Goal: Information Seeking & Learning: Learn about a topic

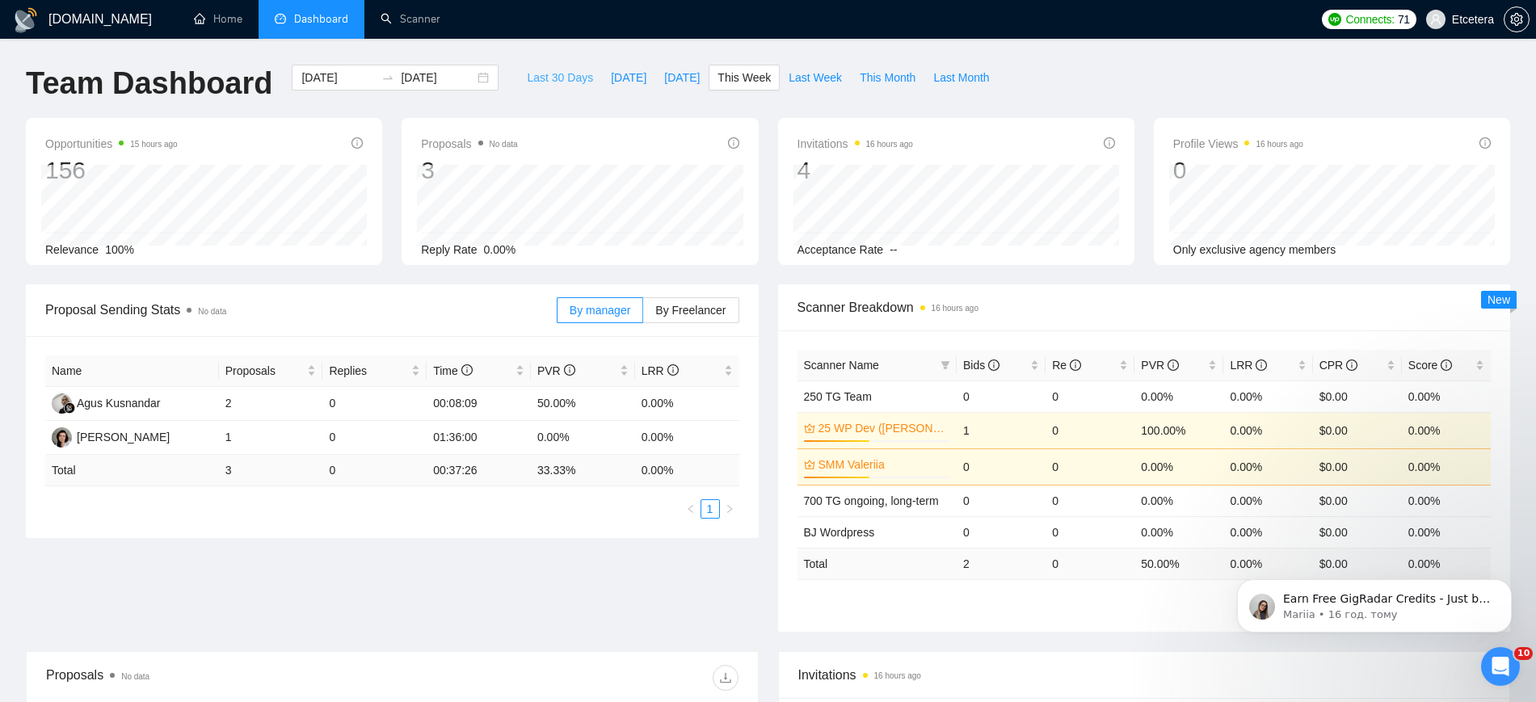
drag, startPoint x: 550, startPoint y: 74, endPoint x: 568, endPoint y: 112, distance: 42.3
click at [550, 74] on span "Last 30 Days" at bounding box center [560, 78] width 66 height 18
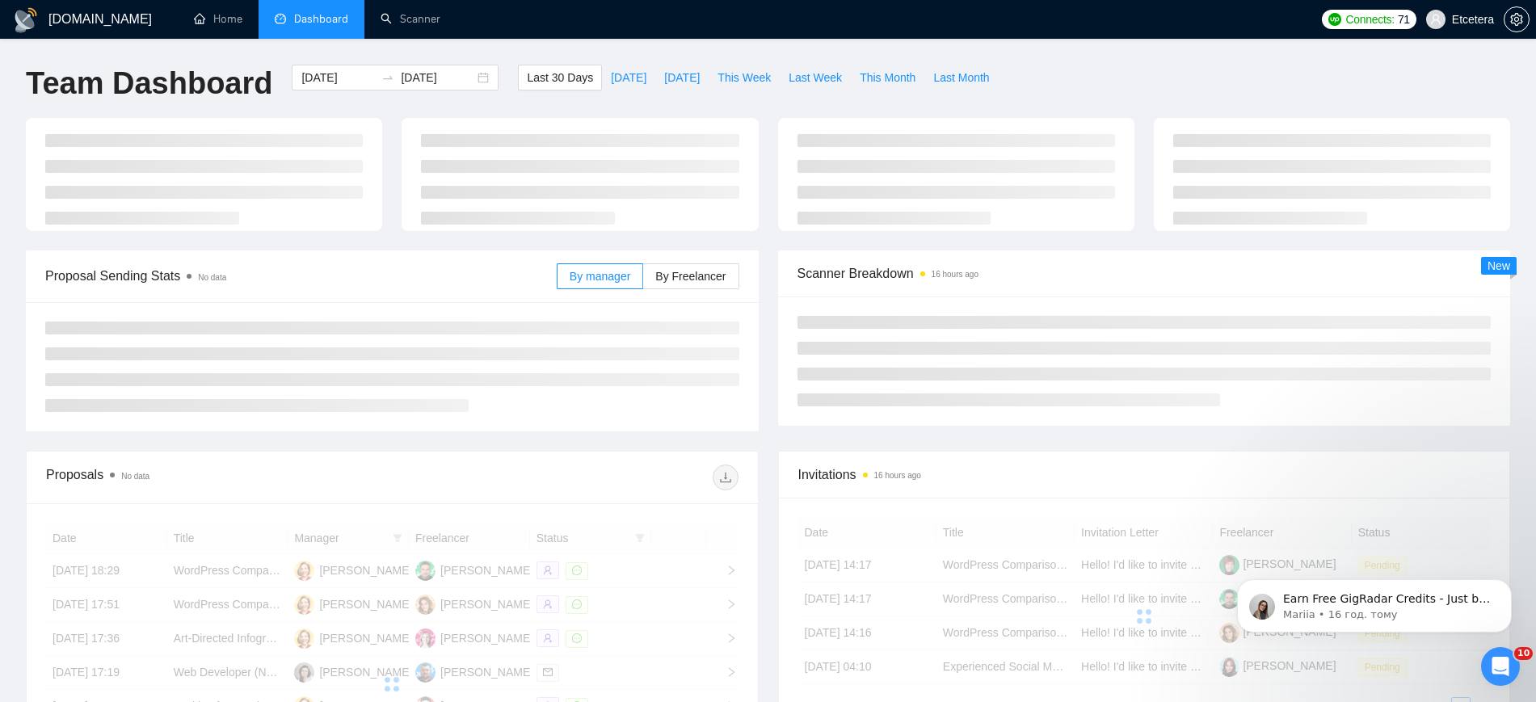
type input "[DATE]"
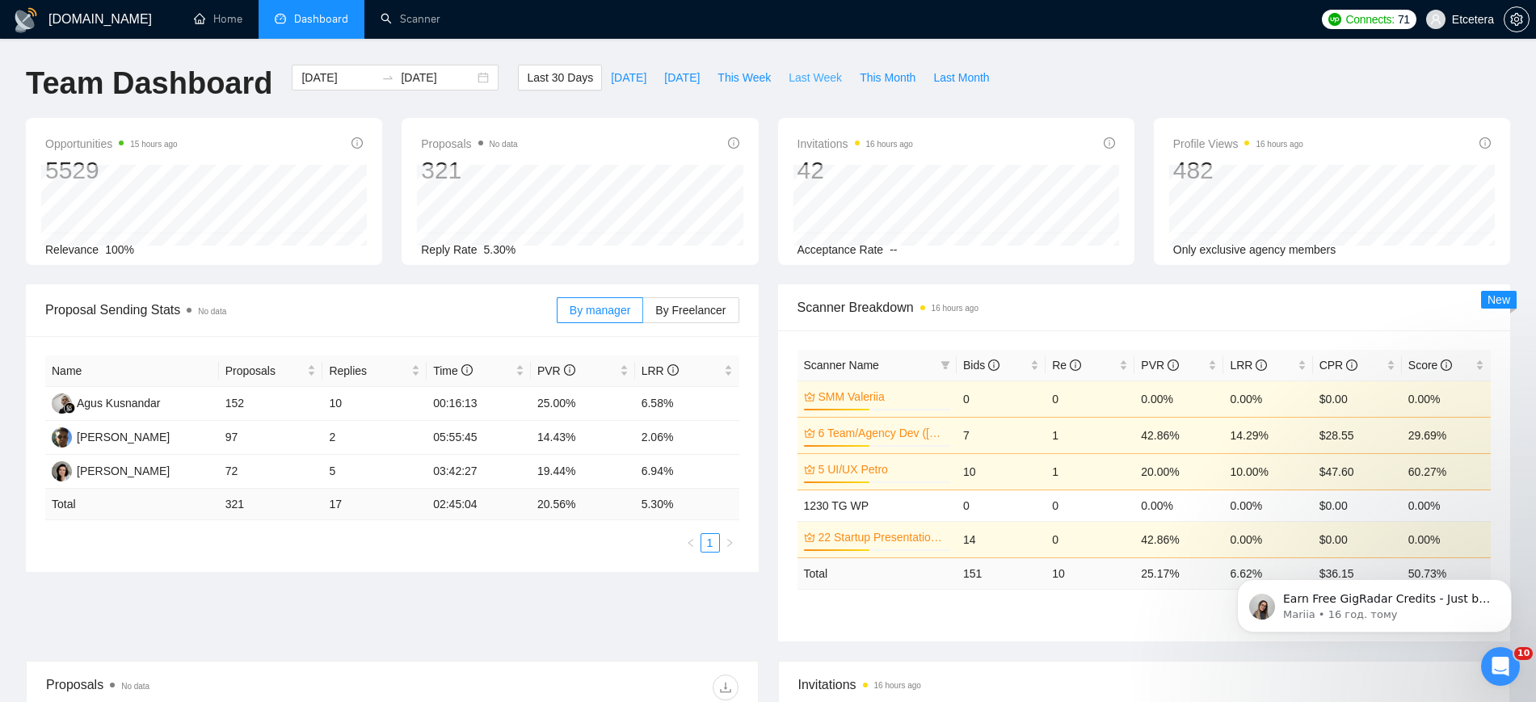
click at [806, 74] on span "Last Week" at bounding box center [815, 78] width 53 height 18
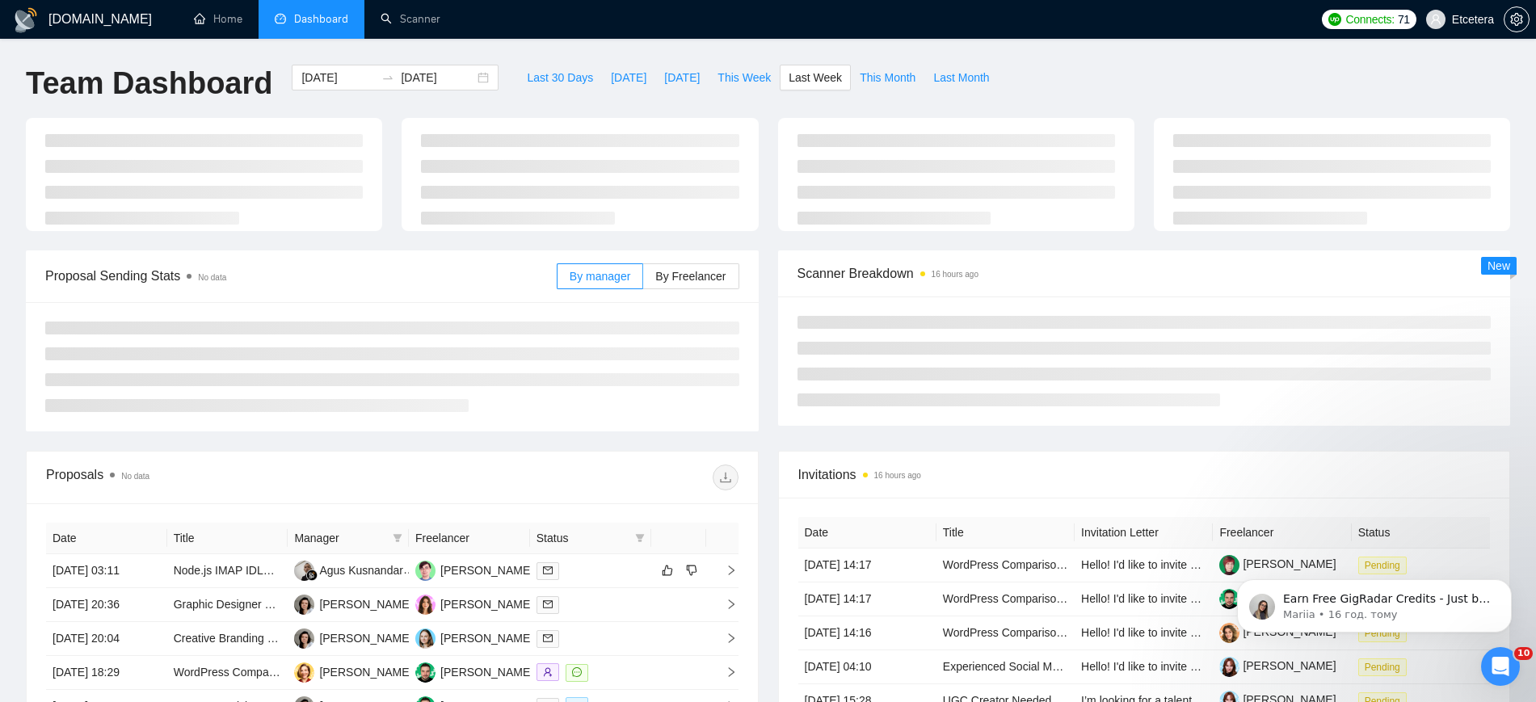
type input "[DATE]"
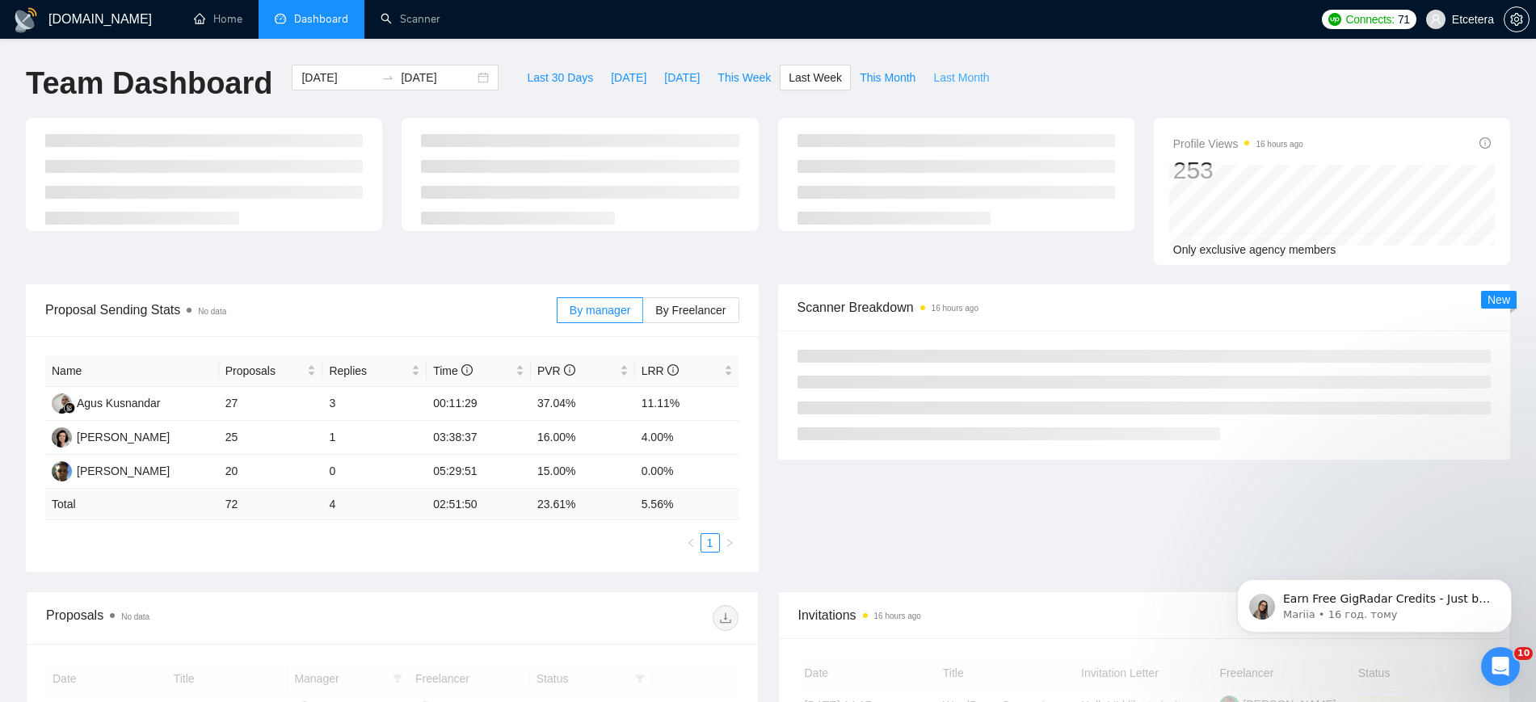
click at [937, 73] on span "Last Month" at bounding box center [961, 78] width 56 height 18
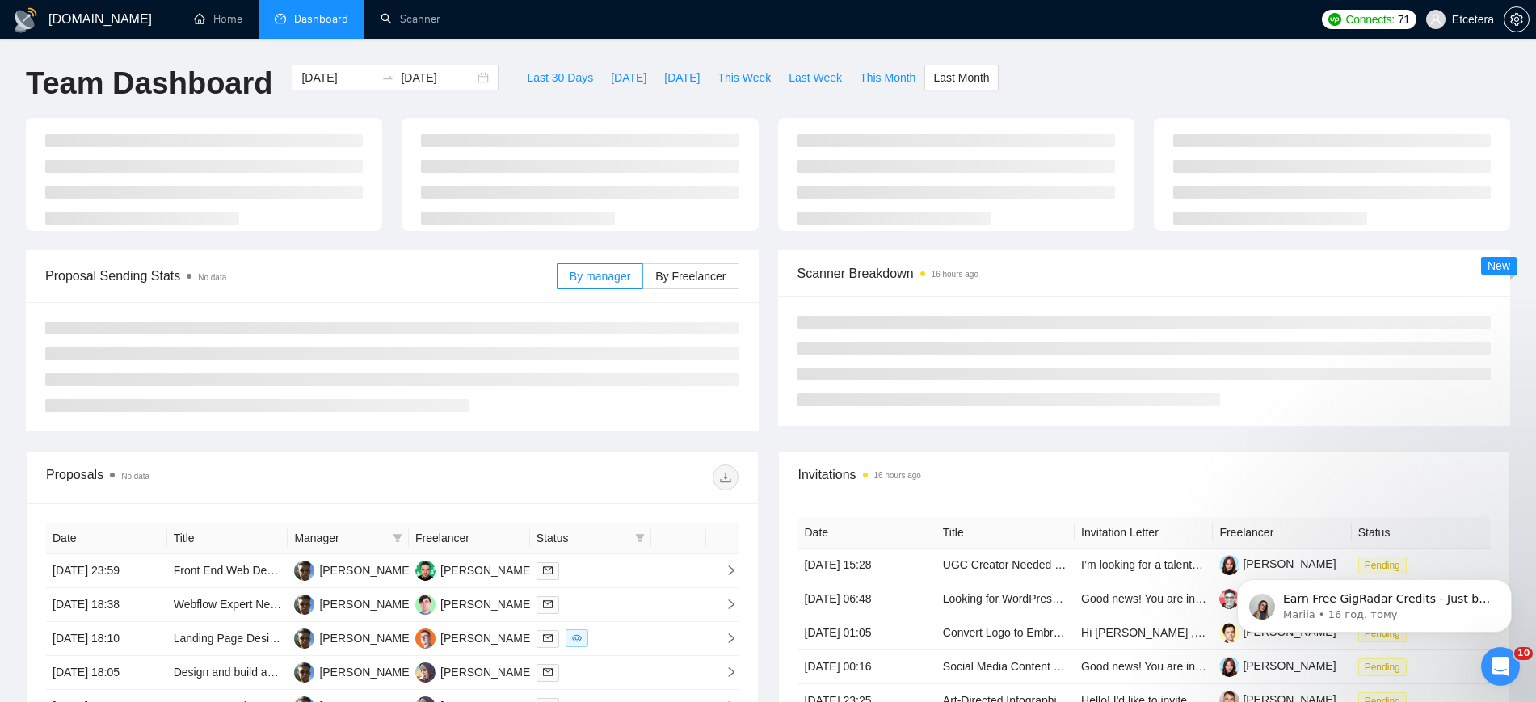
type input "[DATE]"
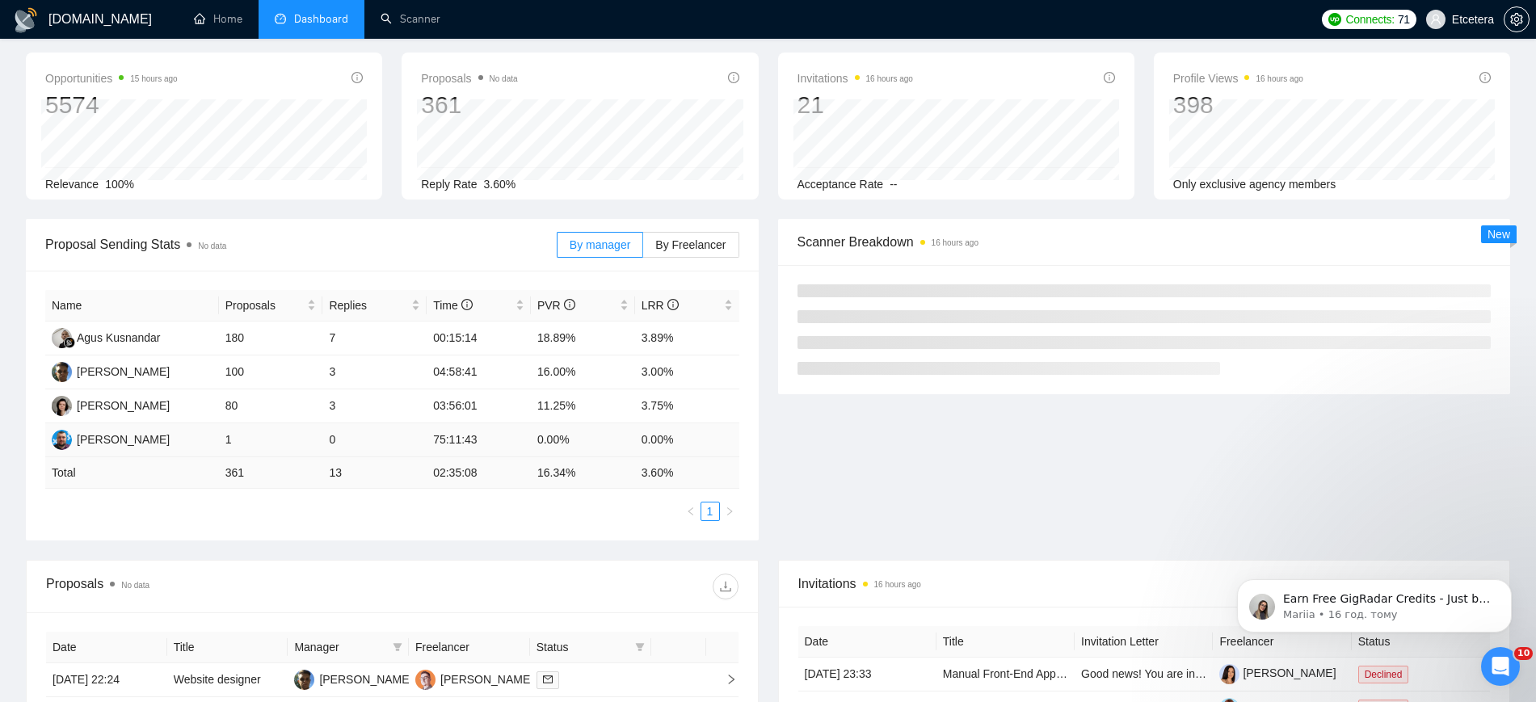
scroll to position [101, 0]
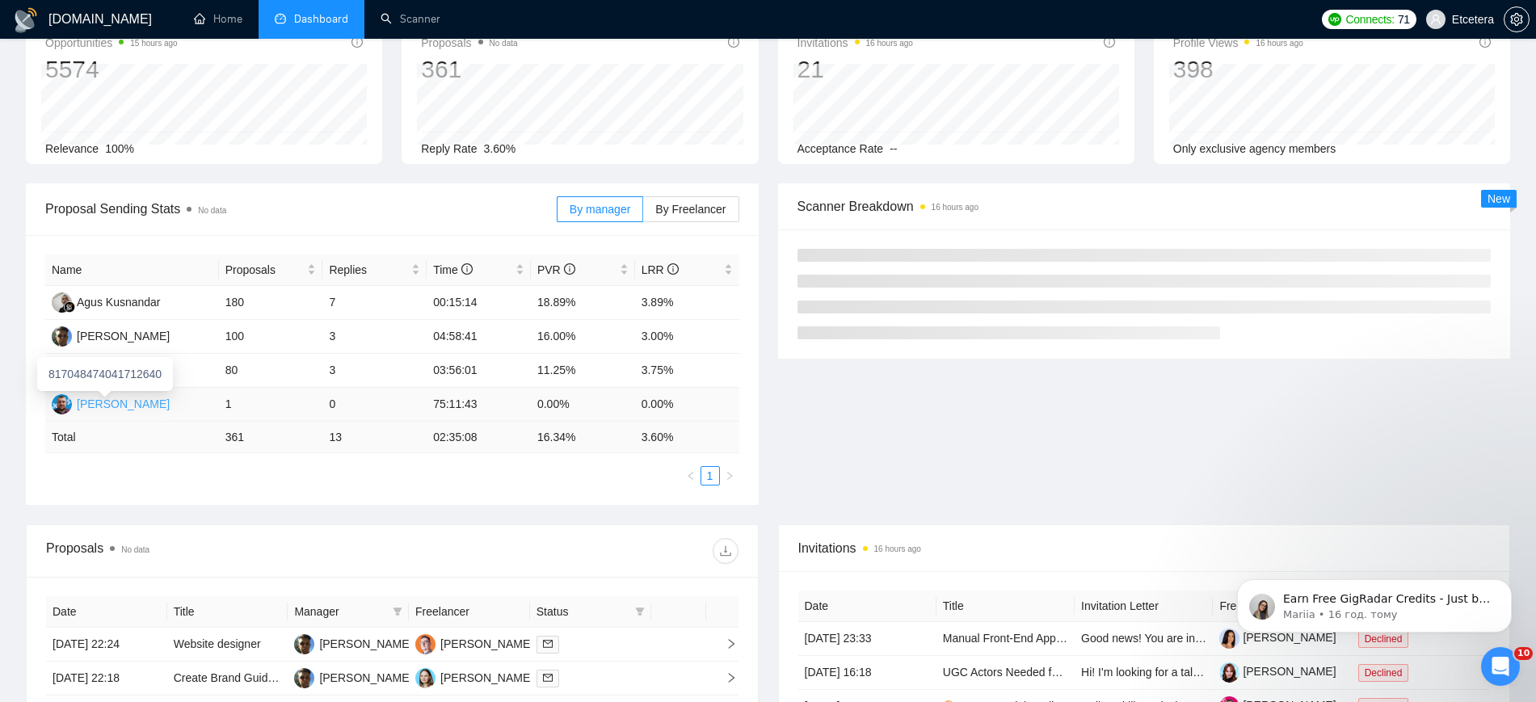
click at [124, 405] on div "[PERSON_NAME]" at bounding box center [123, 404] width 93 height 18
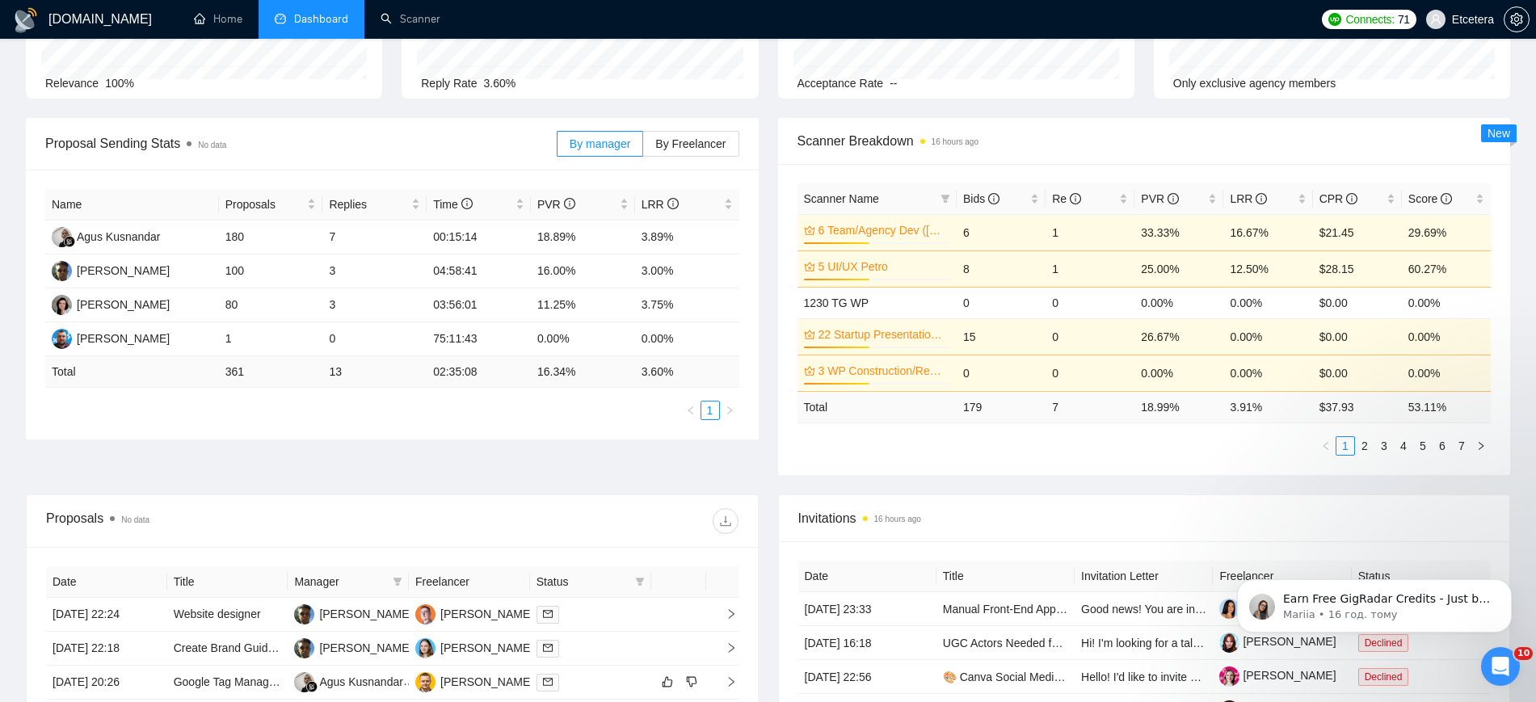
scroll to position [202, 0]
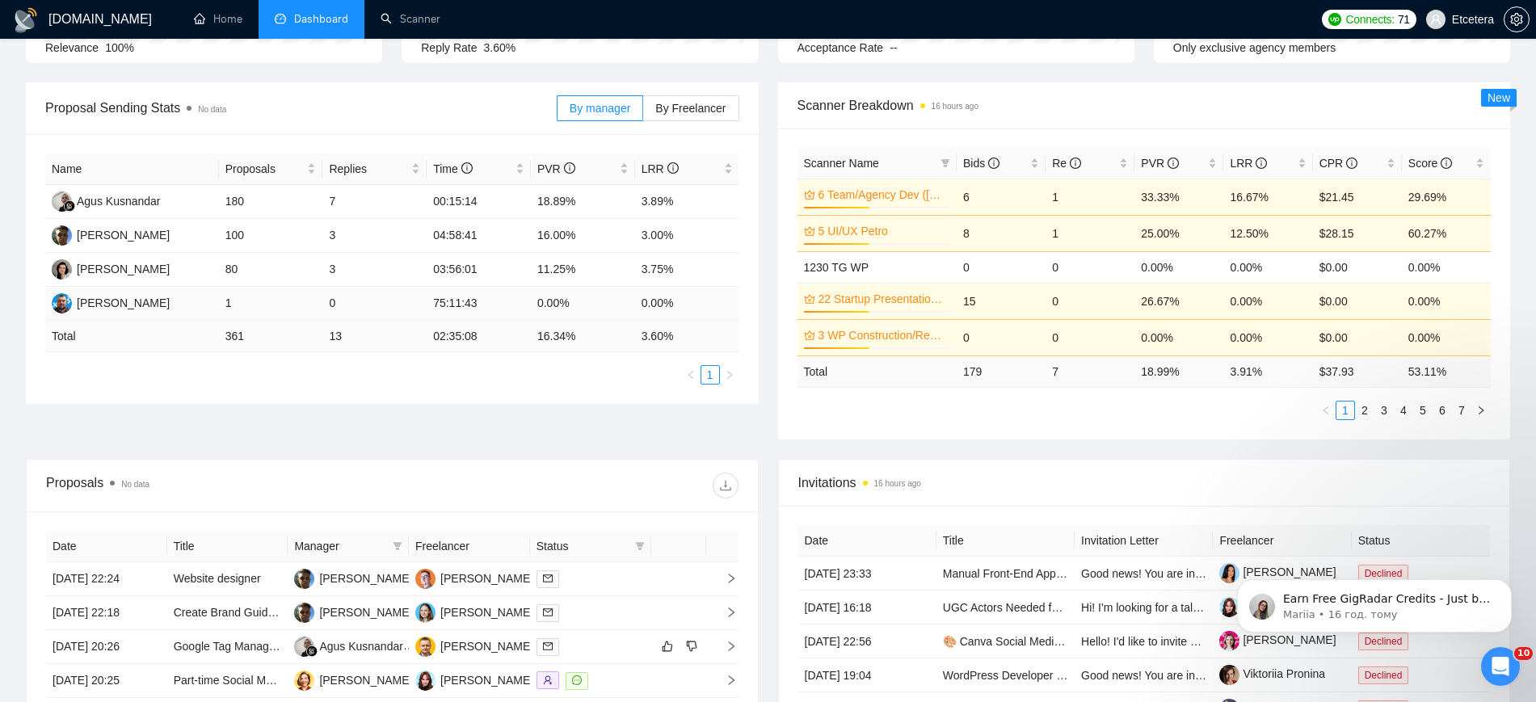
click at [695, 306] on td "0.00%" at bounding box center [687, 304] width 104 height 34
click at [398, 539] on span at bounding box center [398, 546] width 16 height 24
drag, startPoint x: 339, startPoint y: 627, endPoint x: 386, endPoint y: 600, distance: 55.0
click at [339, 629] on span "[PERSON_NAME]" at bounding box center [343, 628] width 93 height 13
checkbox input "true"
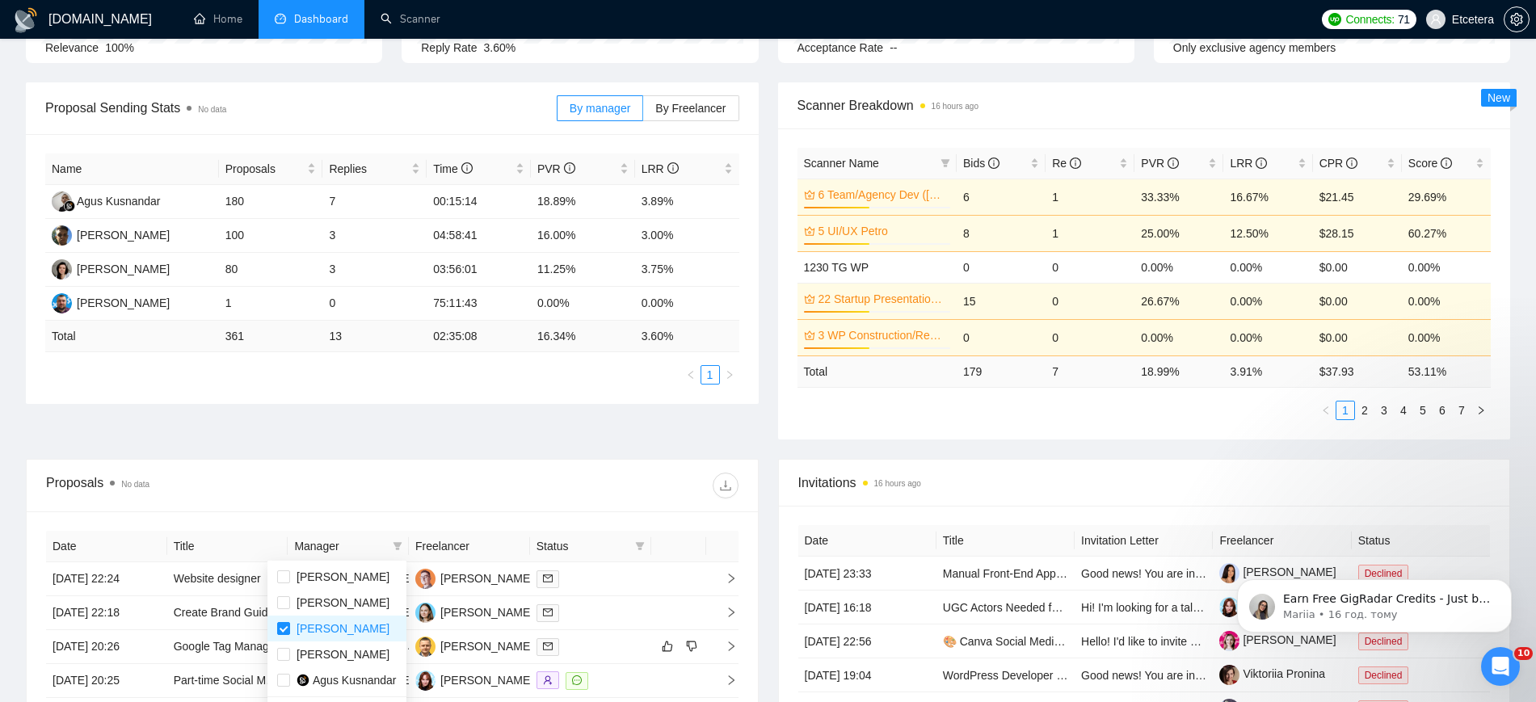
drag, startPoint x: 469, startPoint y: 504, endPoint x: 482, endPoint y: 493, distance: 17.8
click at [469, 503] on div "Proposals No data" at bounding box center [392, 486] width 693 height 52
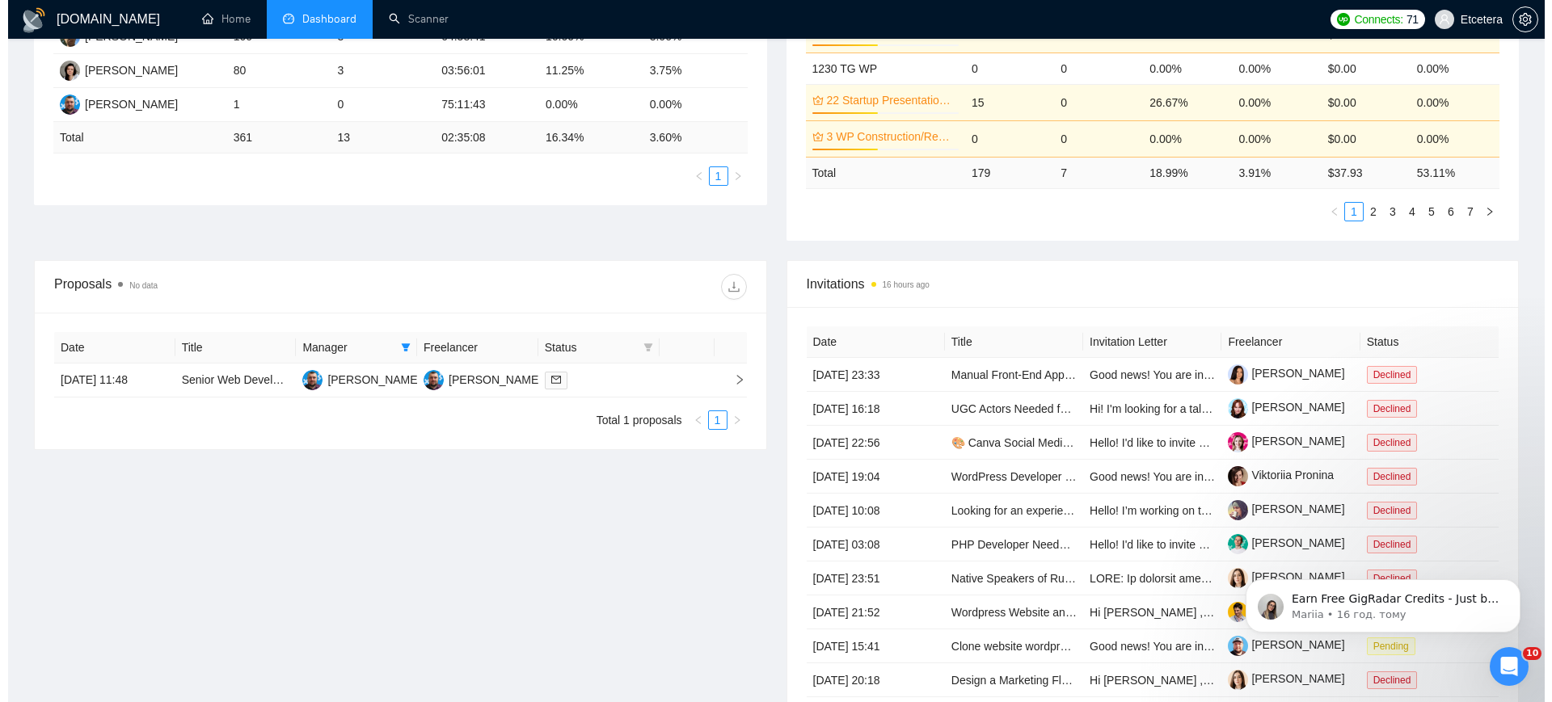
scroll to position [404, 0]
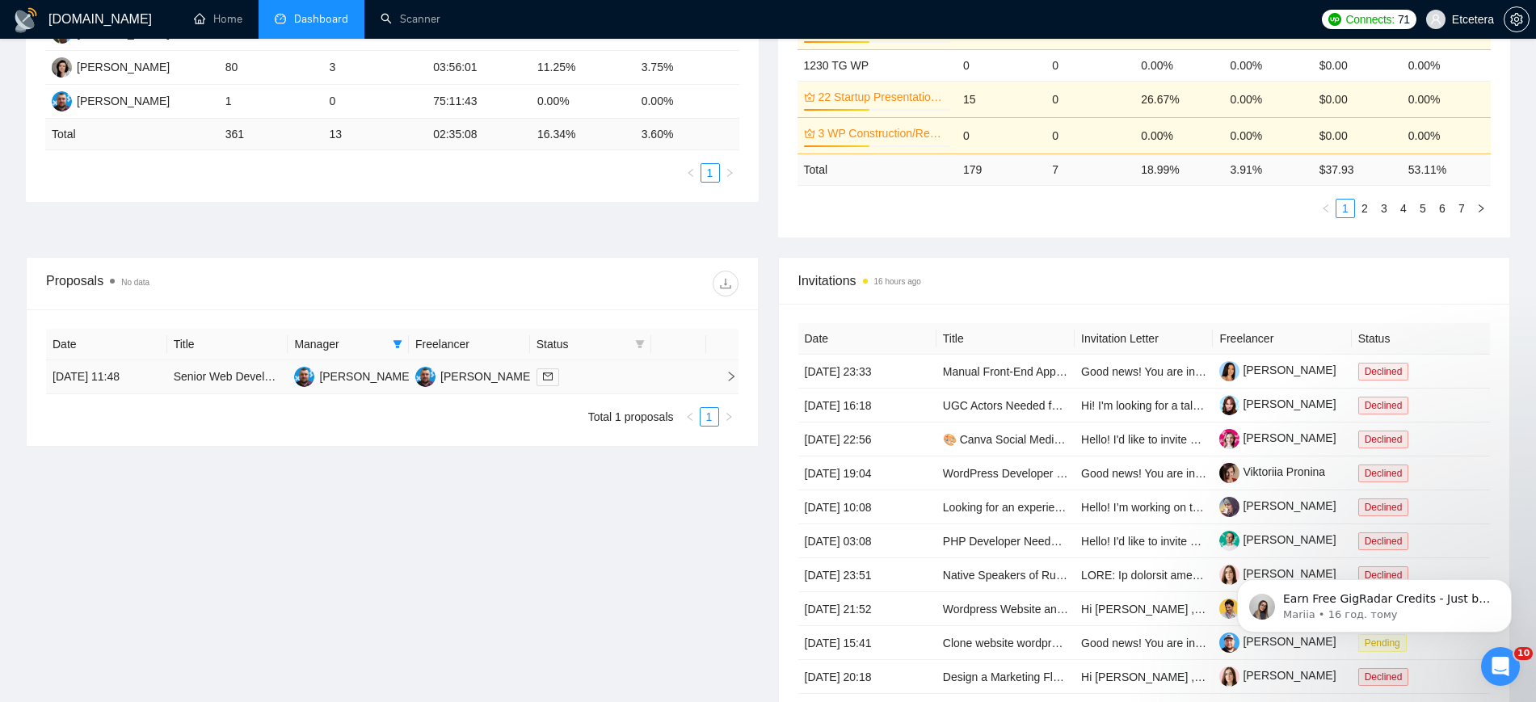
click at [624, 384] on div at bounding box center [591, 377] width 108 height 19
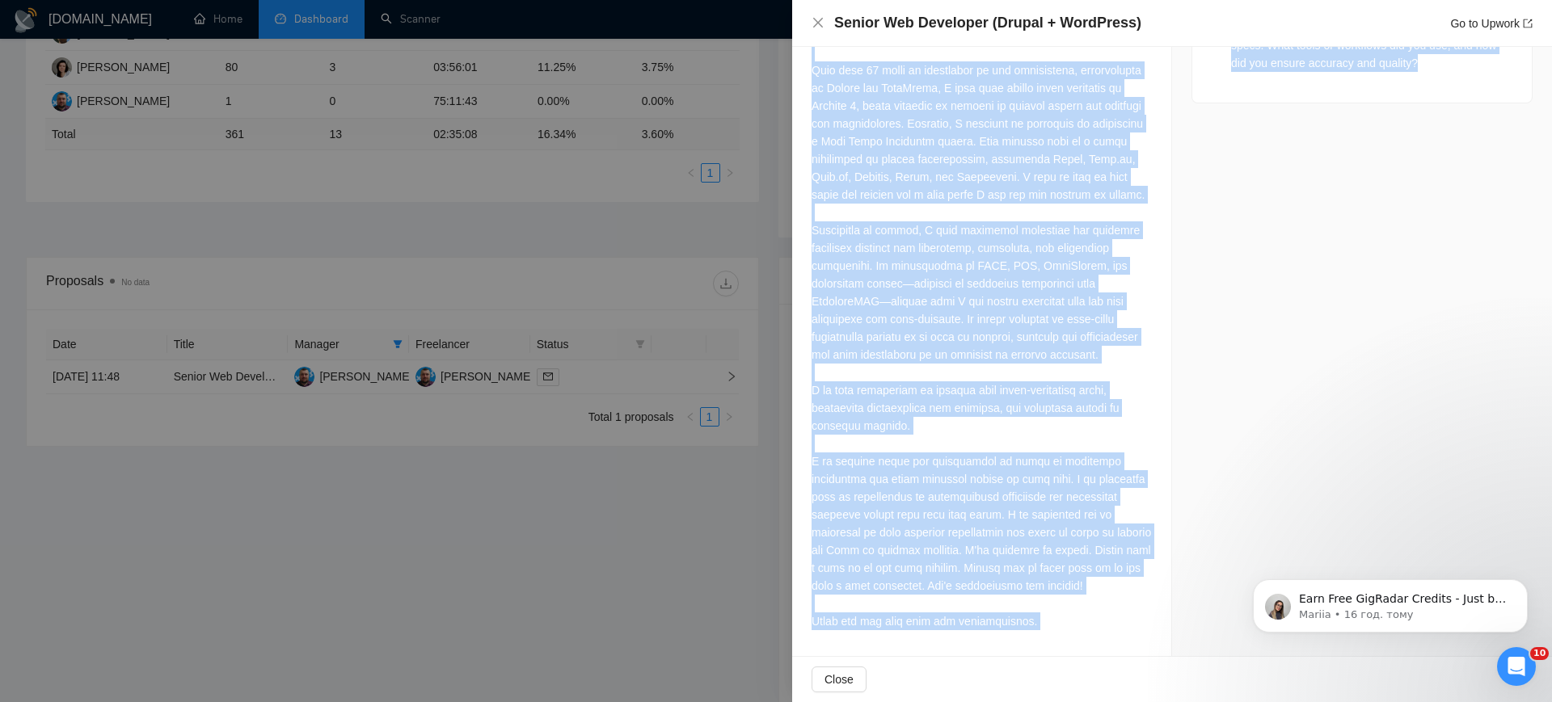
scroll to position [2134, 0]
drag, startPoint x: 812, startPoint y: 388, endPoint x: 1055, endPoint y: 633, distance: 344.6
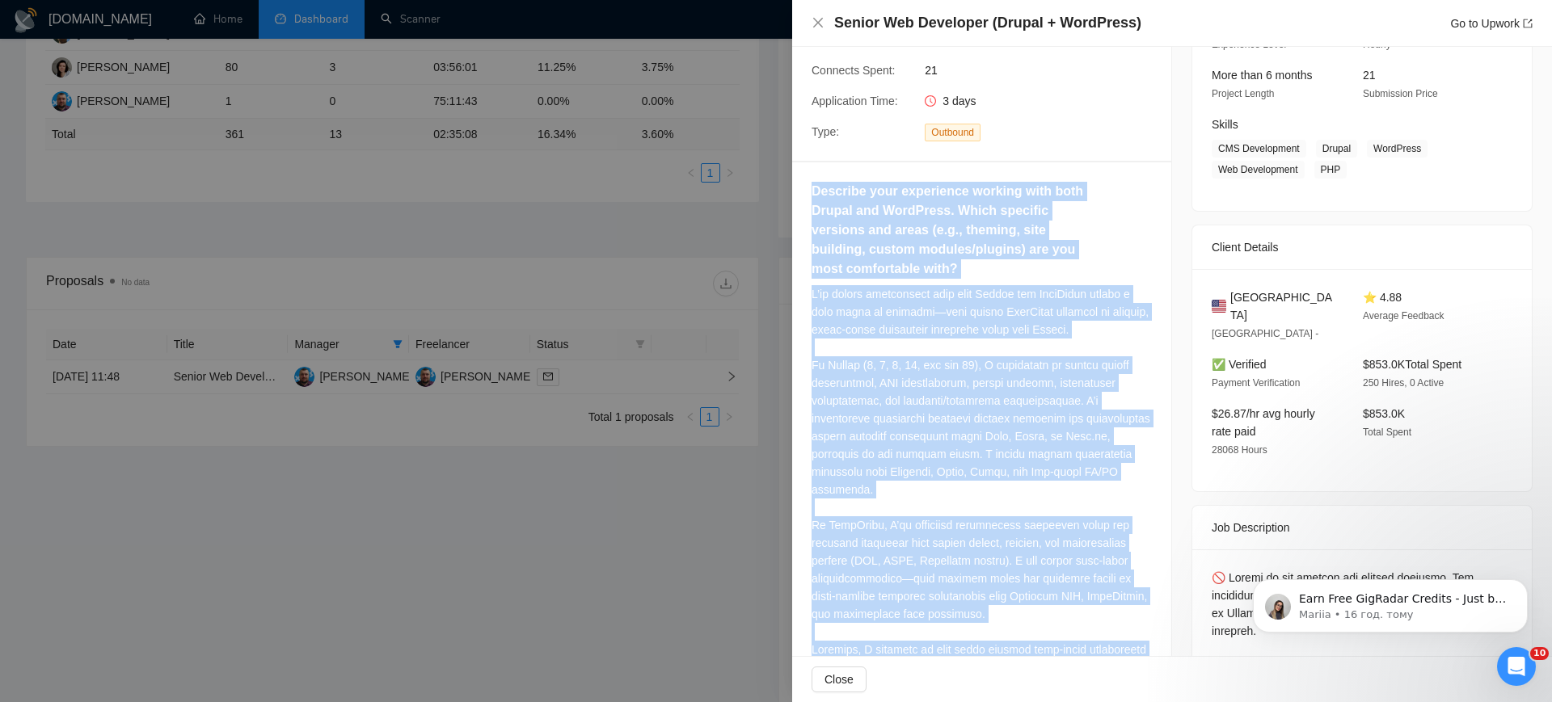
scroll to position [0, 0]
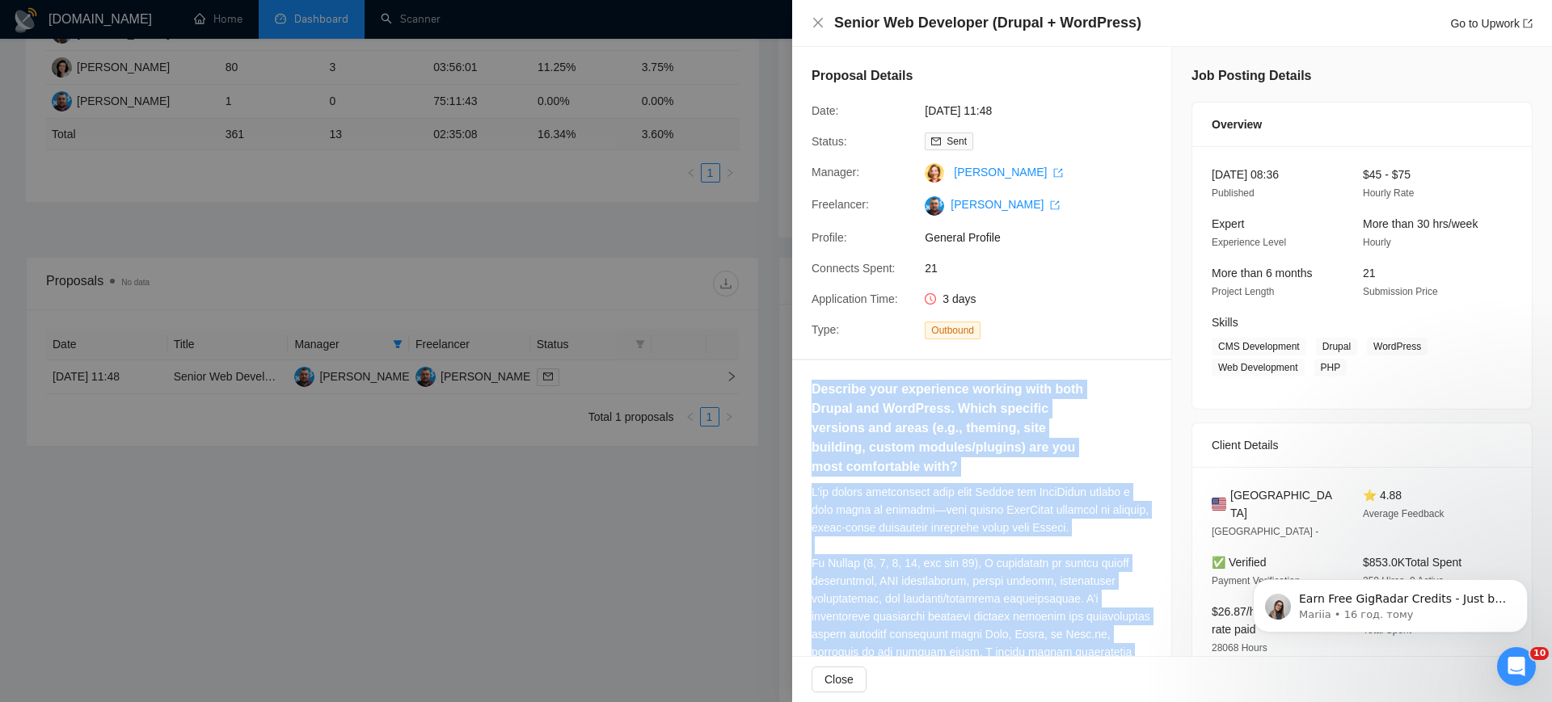
copy div "Loremips dolo sitametcon adipisc elit sedd Eiusmo tem InciDidun. Utlab etdolore…"
